Goal: Task Accomplishment & Management: Use online tool/utility

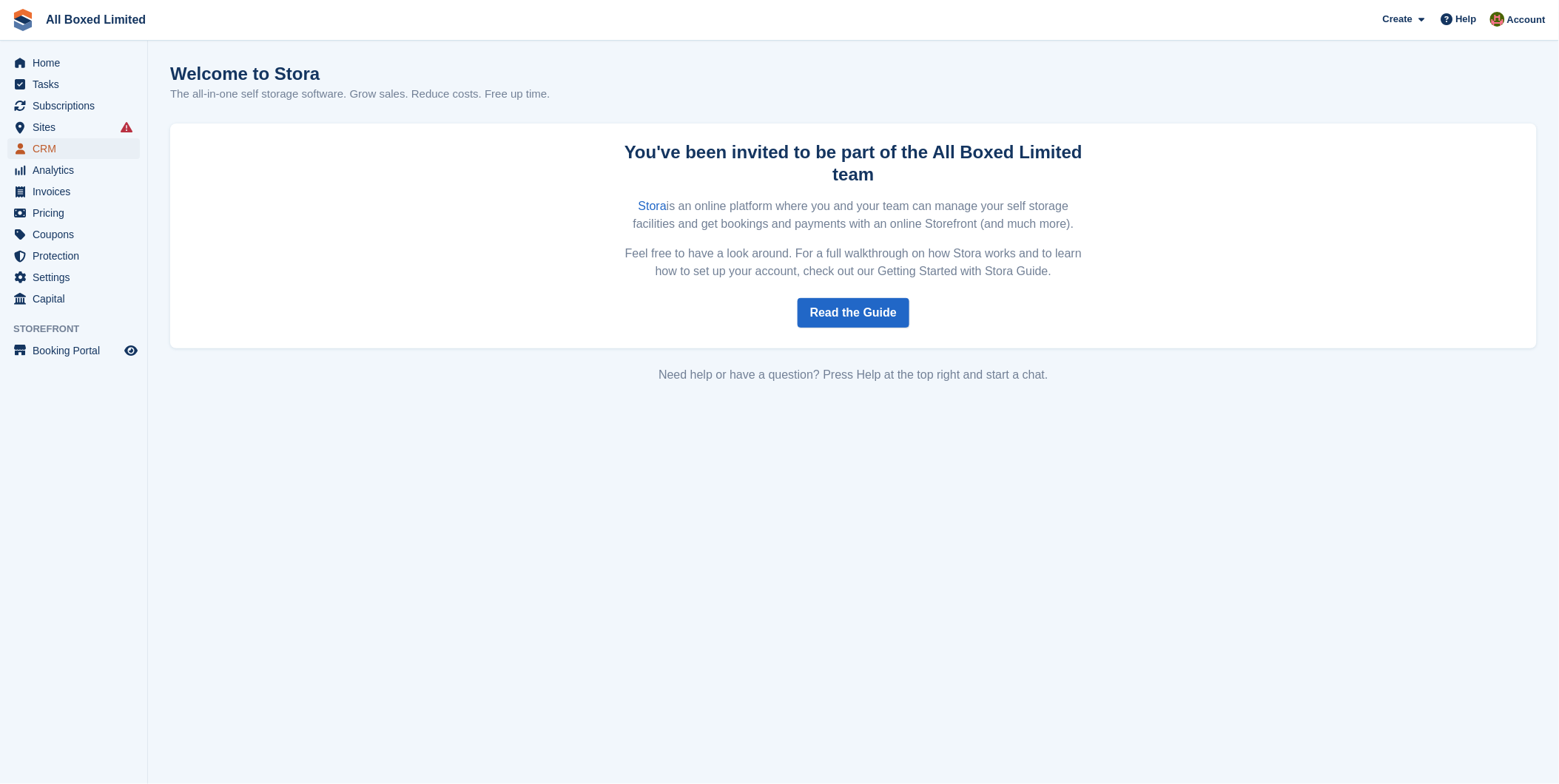
click at [78, 150] on span "CRM" at bounding box center [77, 148] width 89 height 20
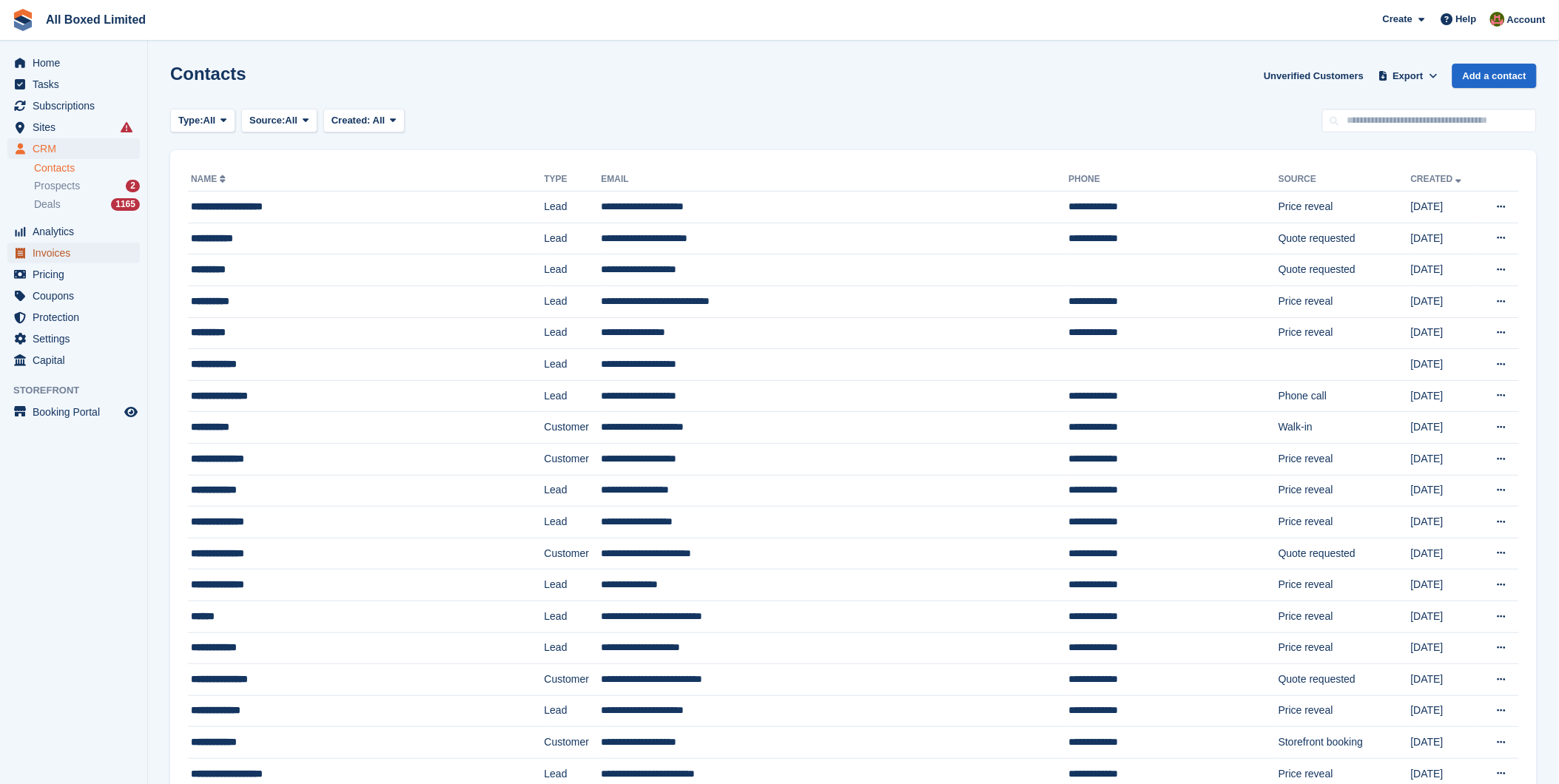
click at [77, 256] on span "Invoices" at bounding box center [77, 253] width 89 height 20
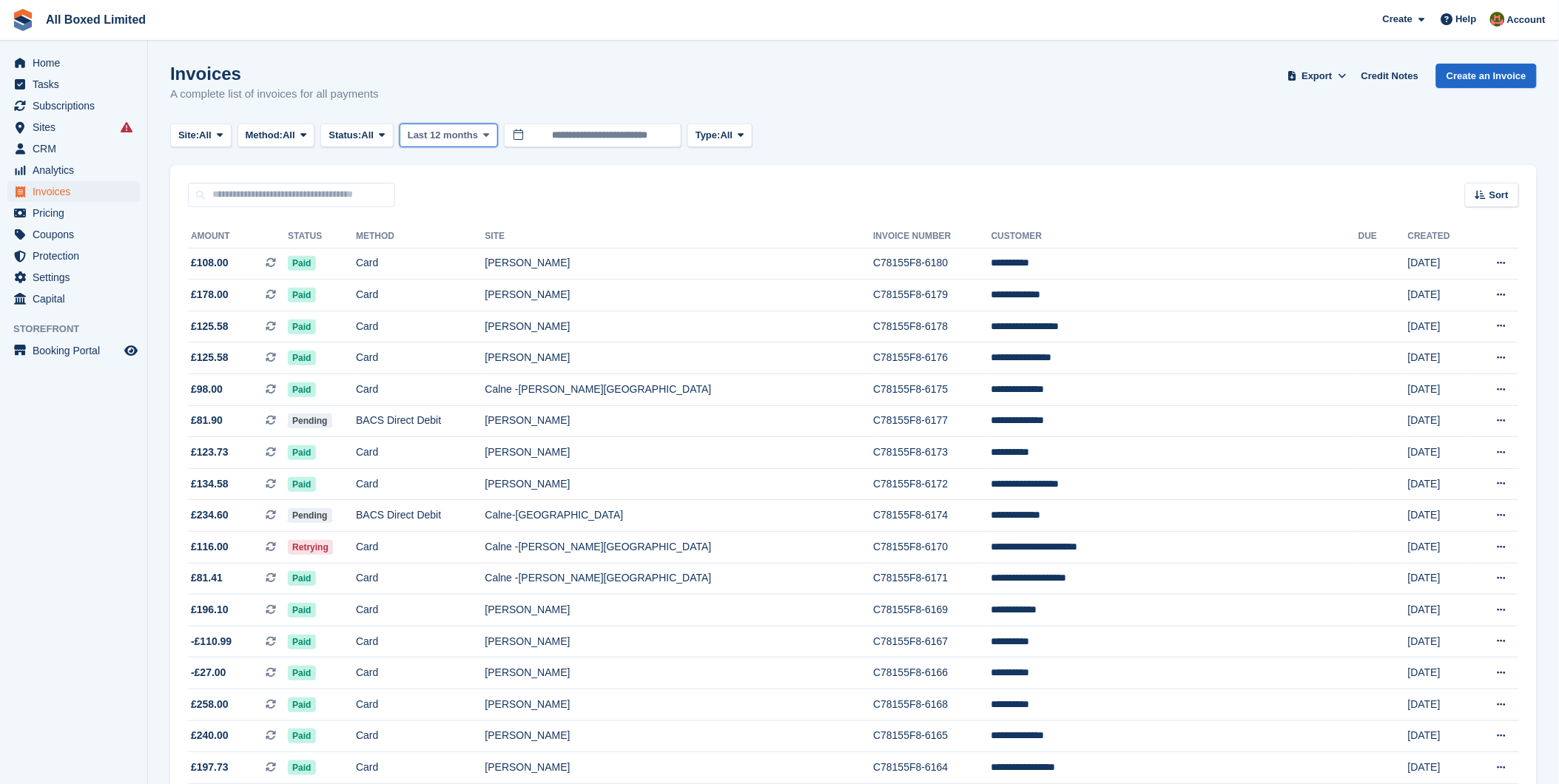
click at [462, 136] on span "Last 12 months" at bounding box center [443, 135] width 71 height 14
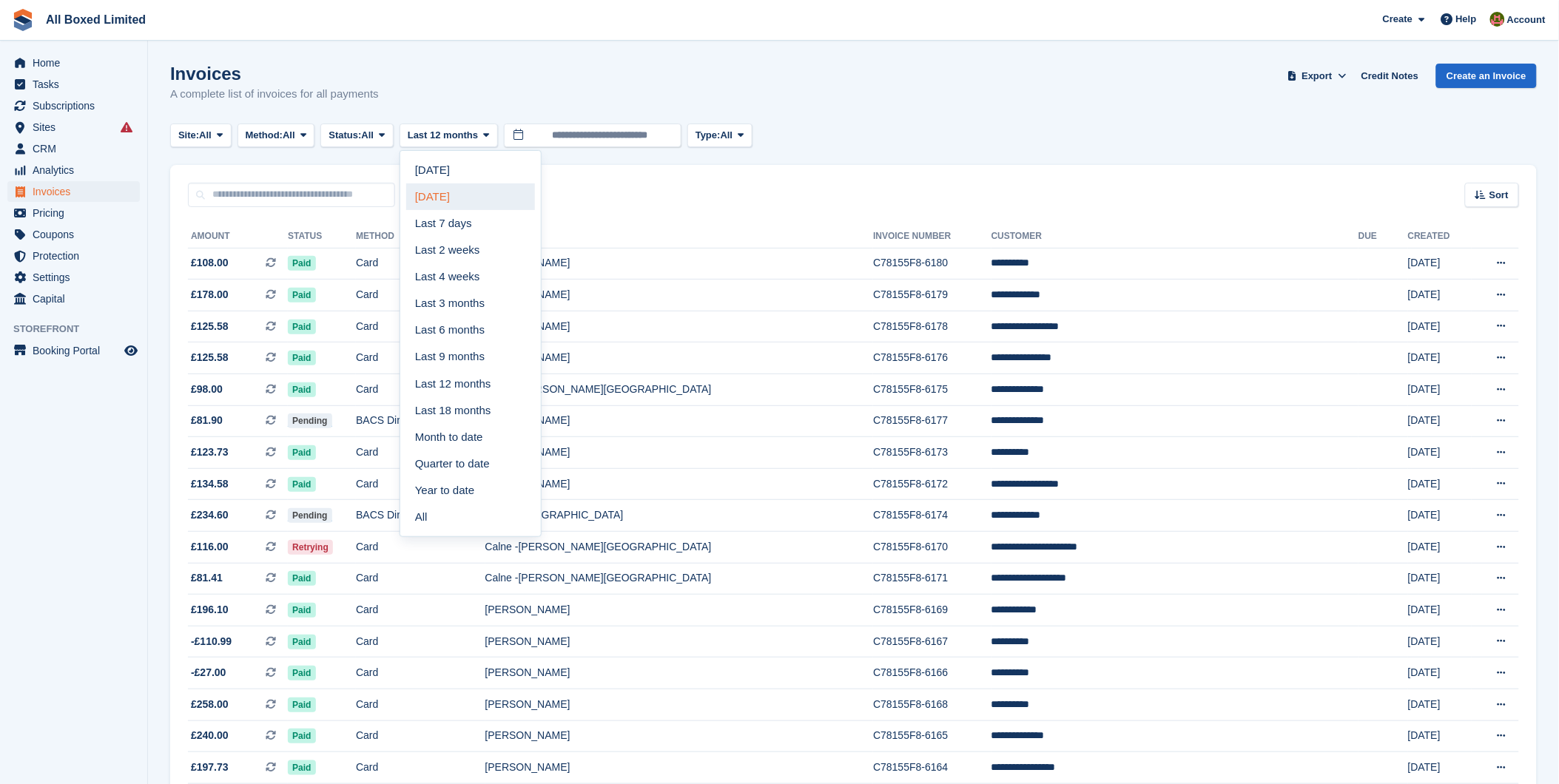
click at [460, 194] on link "[DATE]" at bounding box center [471, 197] width 129 height 27
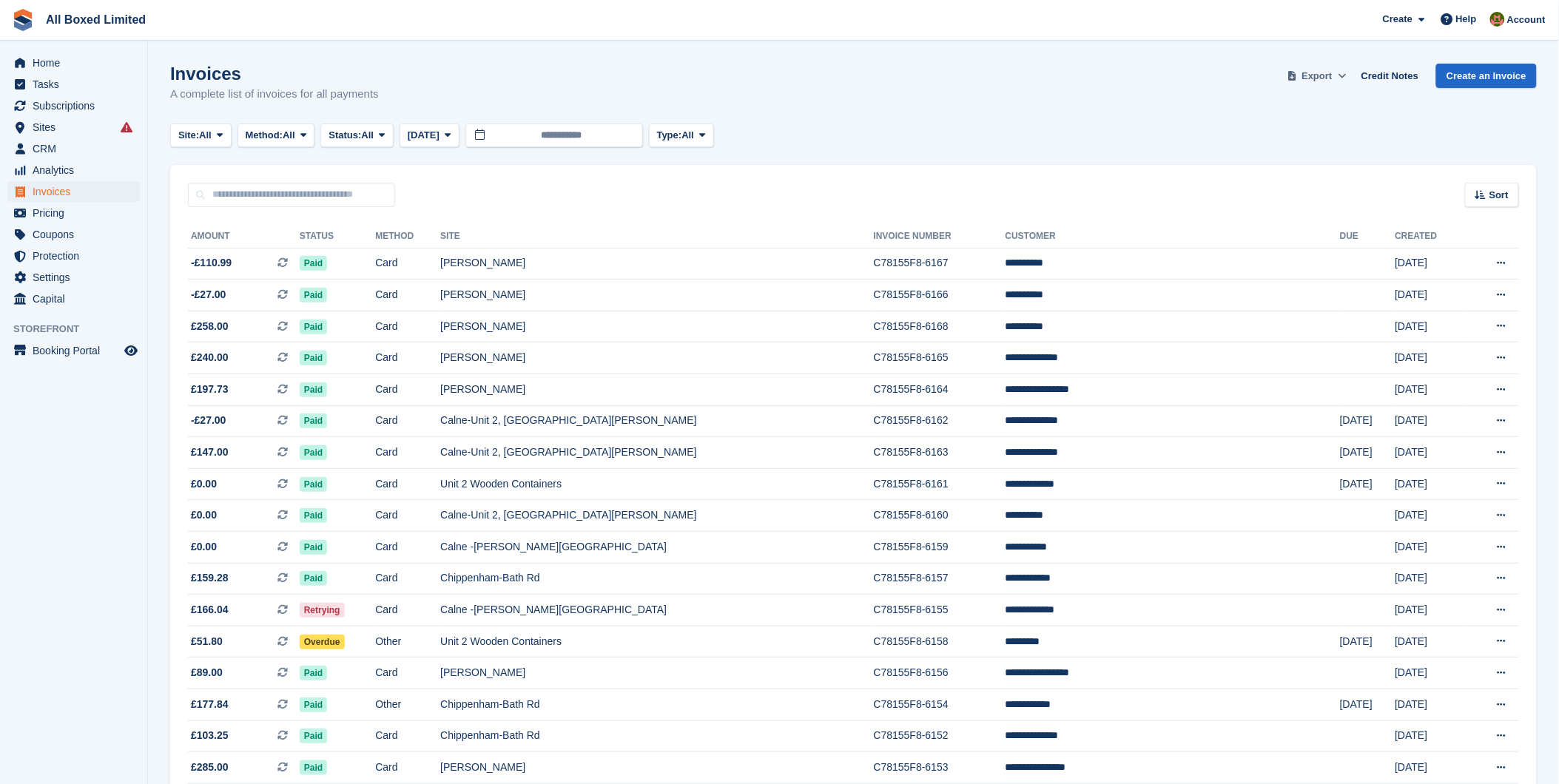
click at [1333, 71] on span "Export" at bounding box center [1318, 76] width 30 height 14
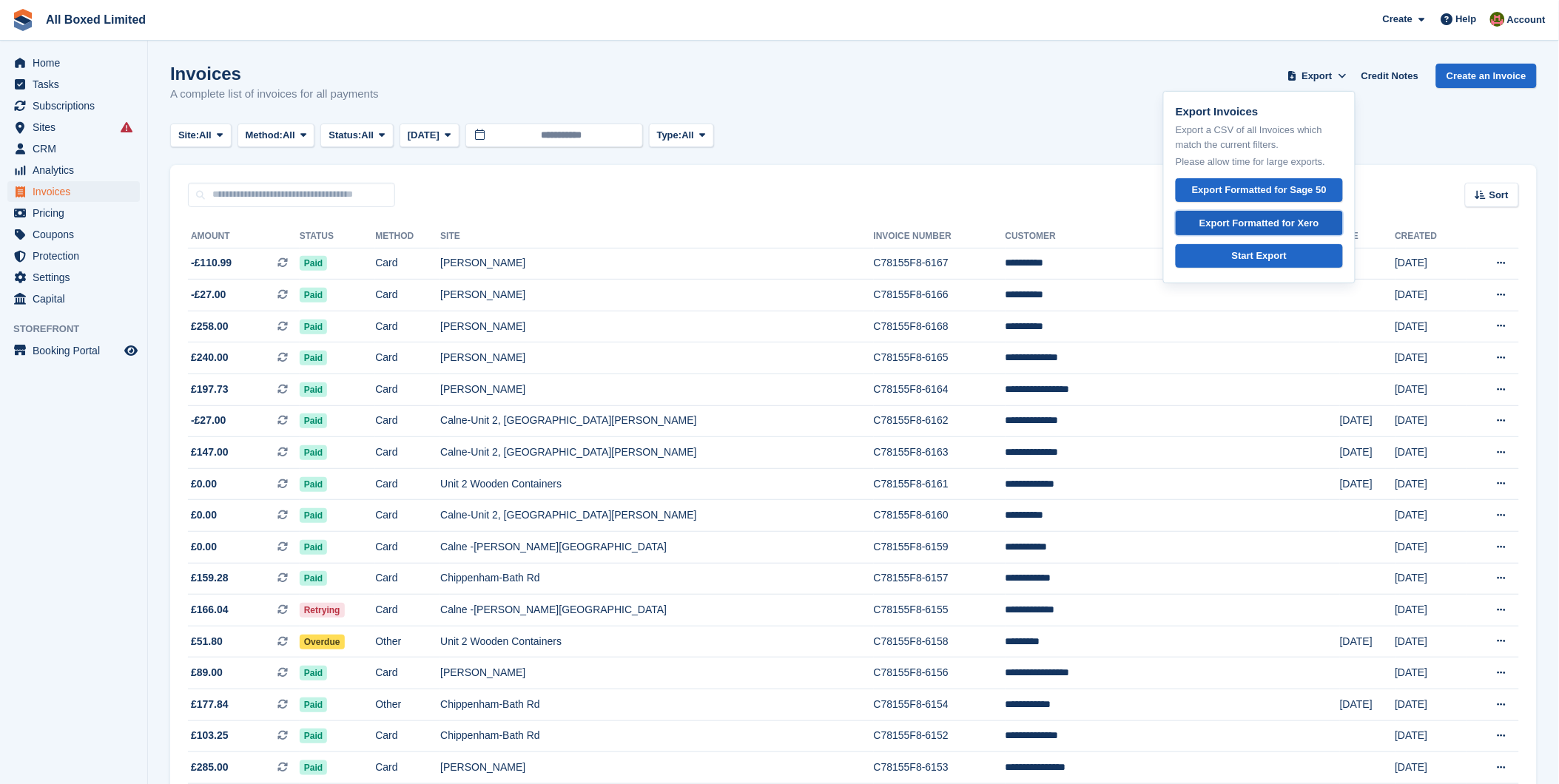
click at [1267, 215] on link "Export Formatted for Xero" at bounding box center [1259, 223] width 167 height 24
click at [1393, 72] on link "Credit Notes" at bounding box center [1390, 76] width 69 height 24
